Goal: Contribute content

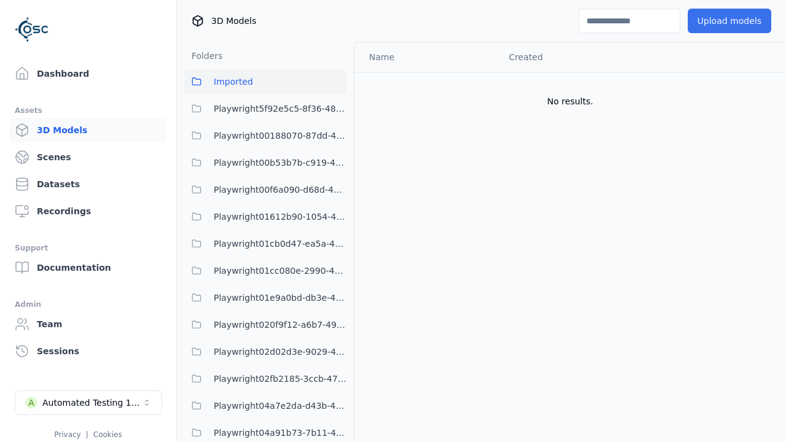
click at [731, 21] on button "Upload models" at bounding box center [730, 21] width 84 height 25
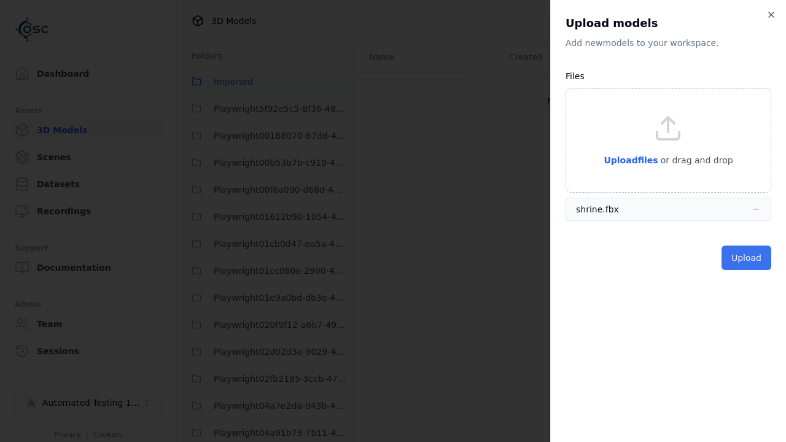
click at [747, 258] on button "Upload" at bounding box center [747, 258] width 50 height 25
